Goal: Task Accomplishment & Management: Manage account settings

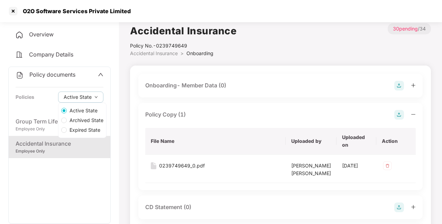
scroll to position [4, 0]
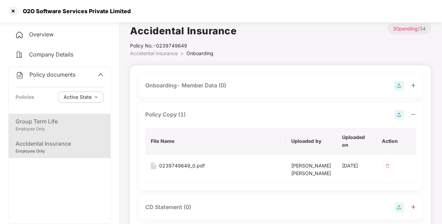
click at [42, 121] on div "Group Term Life" at bounding box center [60, 121] width 88 height 9
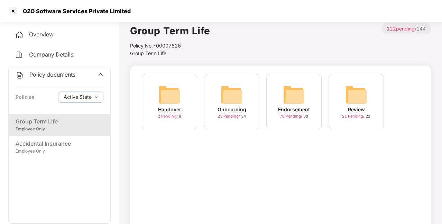
click at [52, 38] on div "Overview" at bounding box center [59, 35] width 102 height 16
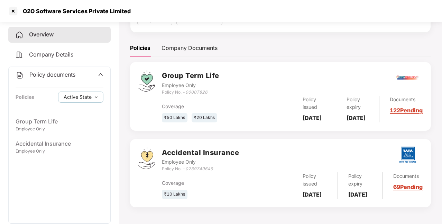
scroll to position [99, 0]
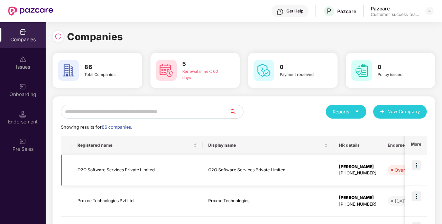
click at [418, 165] on img at bounding box center [417, 165] width 10 height 10
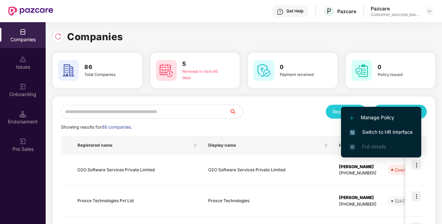
click at [394, 129] on span "Switch to HR interface" at bounding box center [381, 132] width 63 height 8
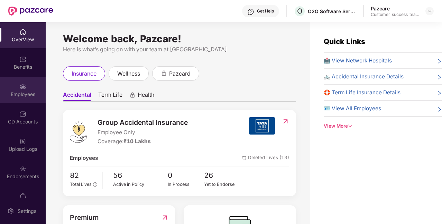
click at [19, 91] on div "Employees" at bounding box center [23, 94] width 46 height 7
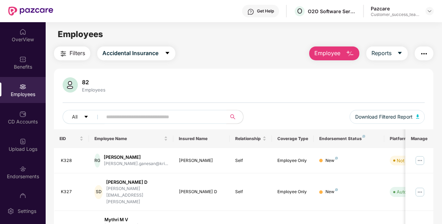
click at [138, 117] on input "text" at bounding box center [161, 116] width 111 height 10
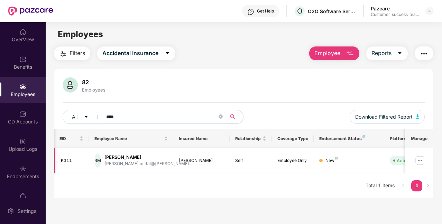
scroll to position [0, 69]
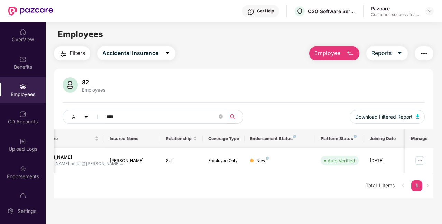
type input "****"
click at [420, 159] on img at bounding box center [420, 160] width 11 height 11
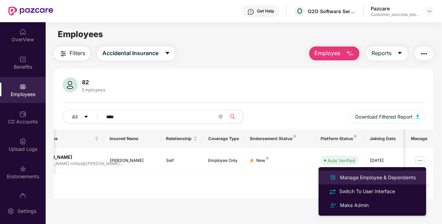
click at [399, 177] on div "Manage Employee & Dependents" at bounding box center [378, 177] width 79 height 8
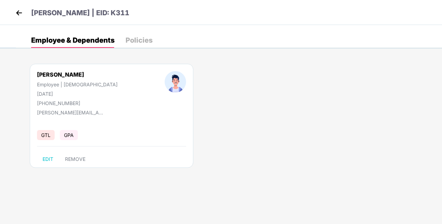
click at [126, 39] on div "Policies" at bounding box center [139, 40] width 27 height 7
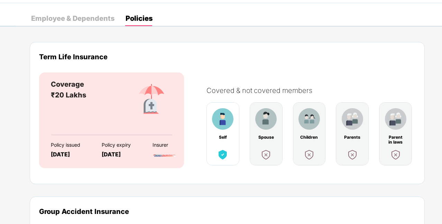
scroll to position [21, 0]
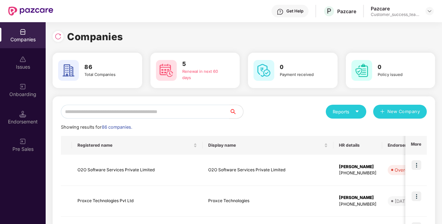
click at [180, 107] on input "text" at bounding box center [145, 112] width 169 height 14
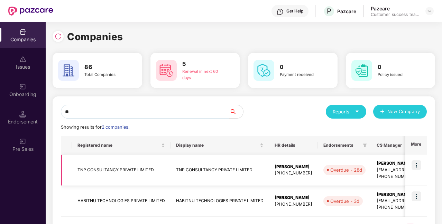
type input "**"
click at [419, 168] on img at bounding box center [417, 165] width 10 height 10
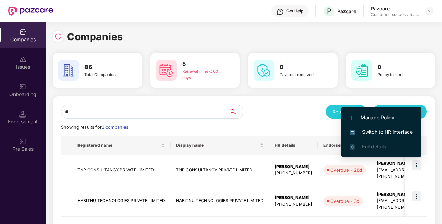
click at [388, 132] on span "Switch to HR interface" at bounding box center [381, 132] width 63 height 8
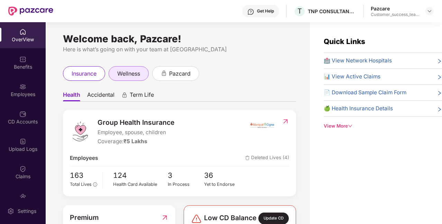
click at [132, 77] on span "wellness" at bounding box center [128, 73] width 23 height 9
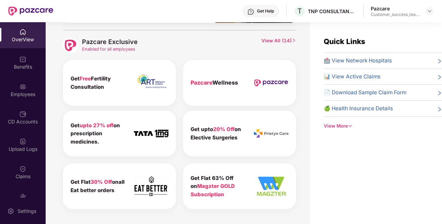
scroll to position [298, 0]
